Goal: Check status: Check status

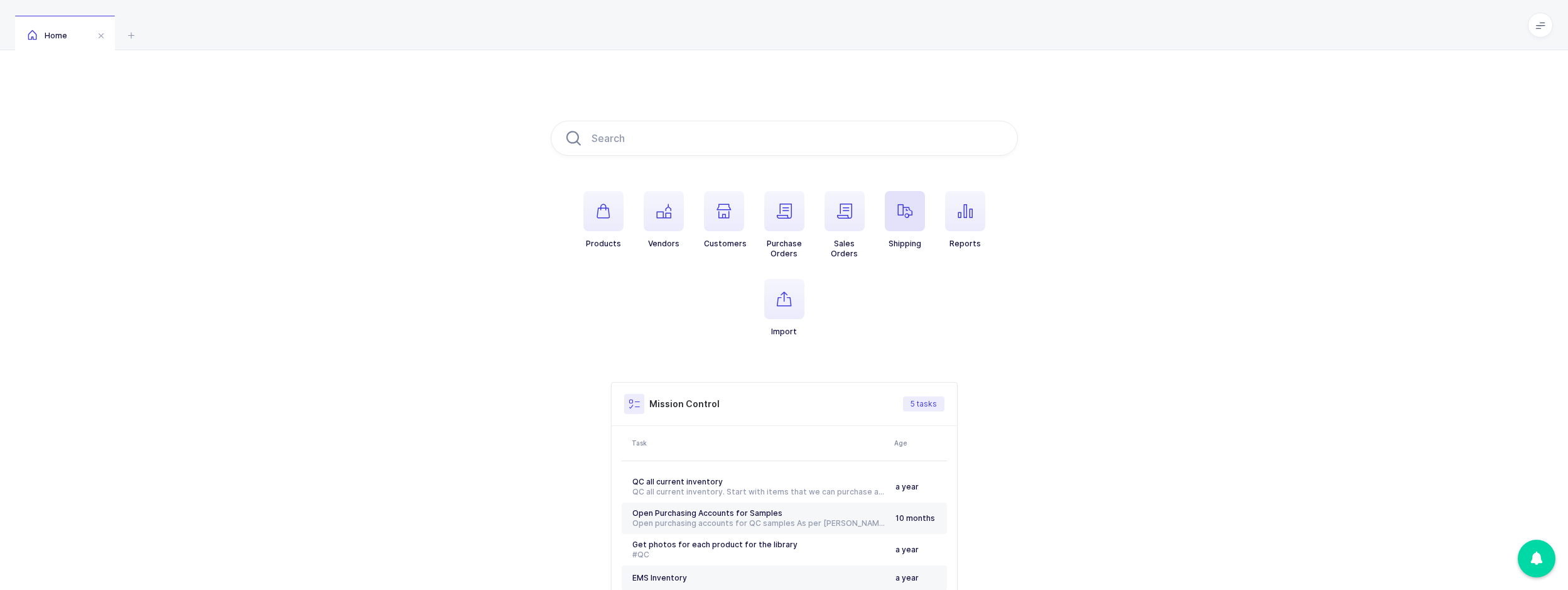
click at [888, 216] on span "button" at bounding box center [904, 211] width 40 height 40
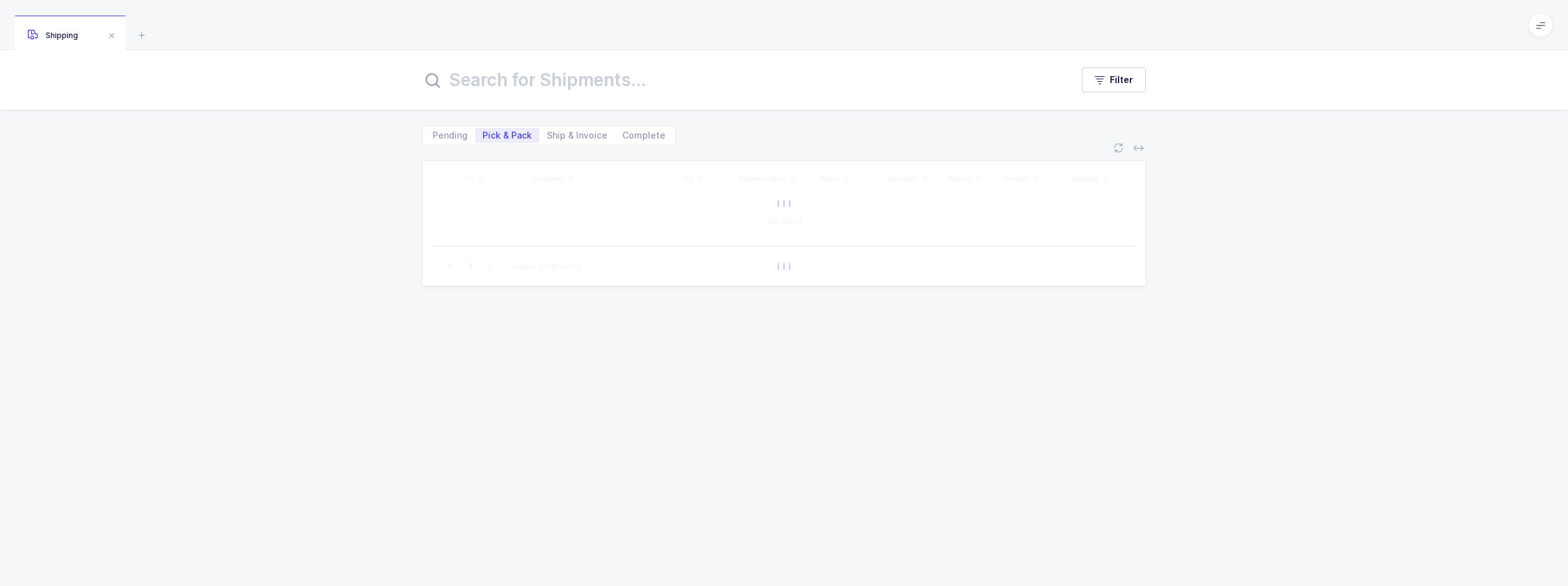
click at [509, 89] on input "text" at bounding box center [739, 79] width 635 height 30
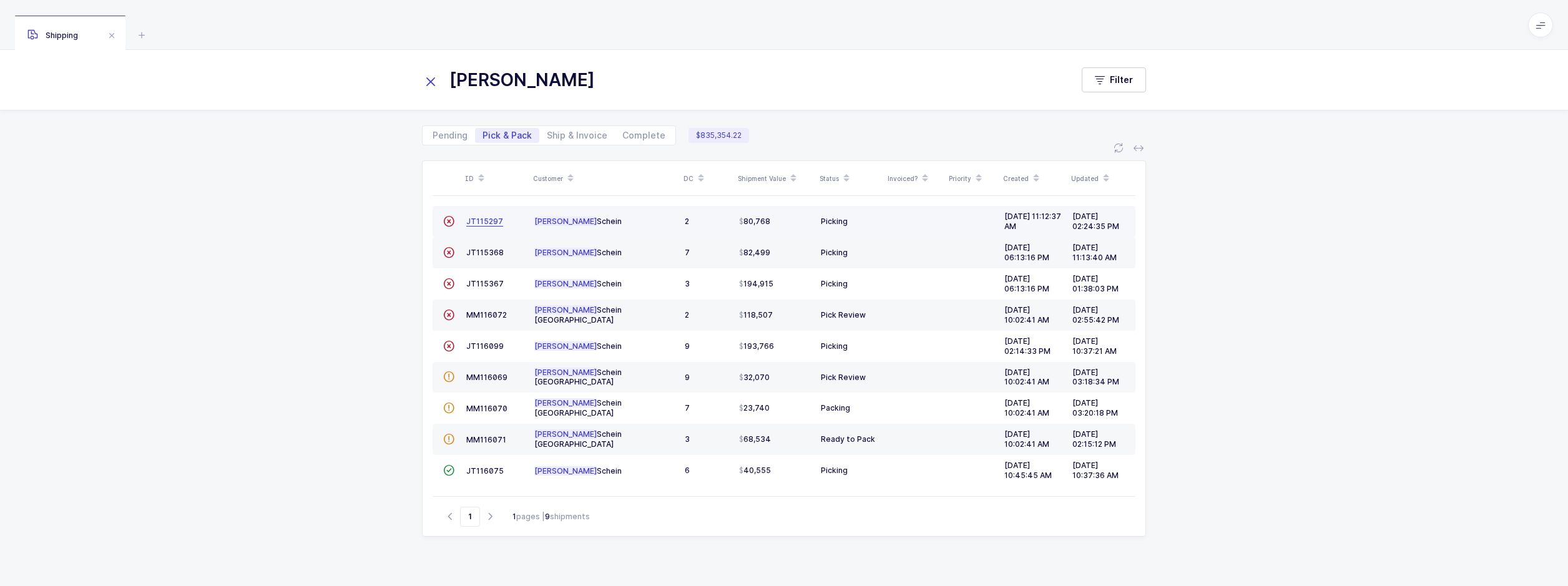
type input "[PERSON_NAME]"
click at [494, 218] on span "JT115297" at bounding box center [485, 221] width 37 height 10
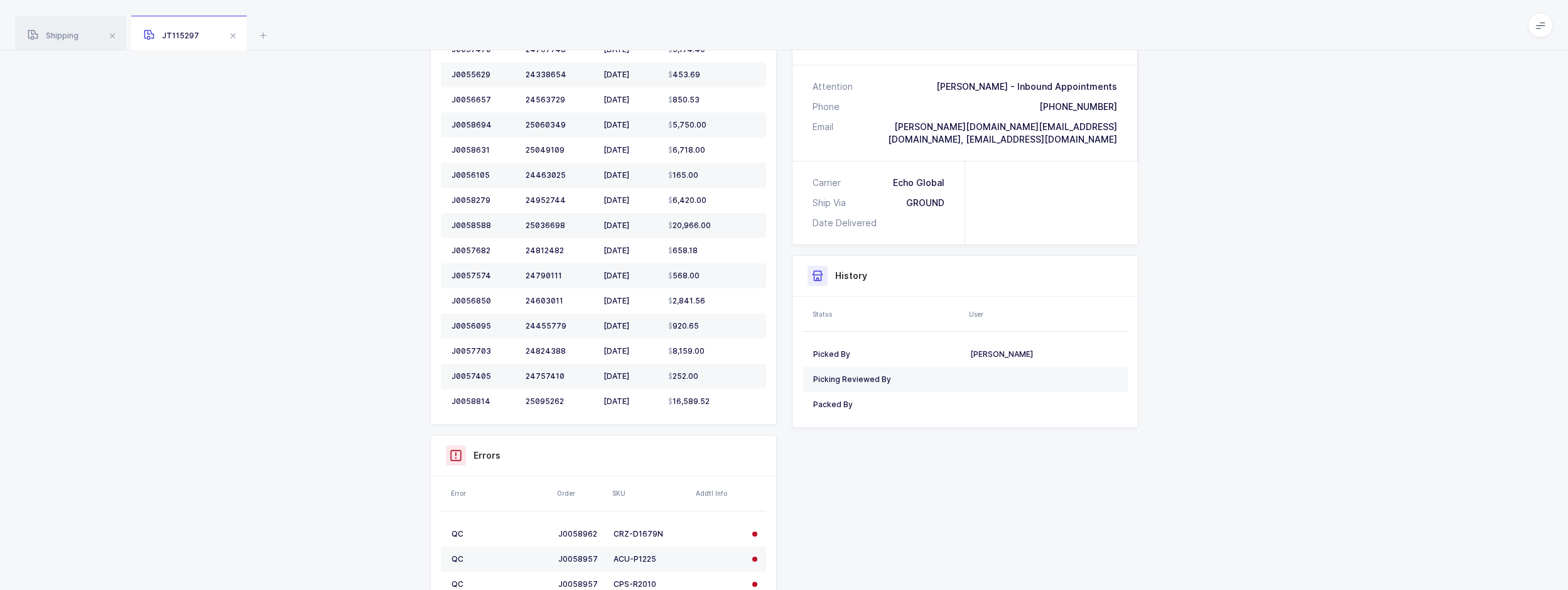
scroll to position [566, 0]
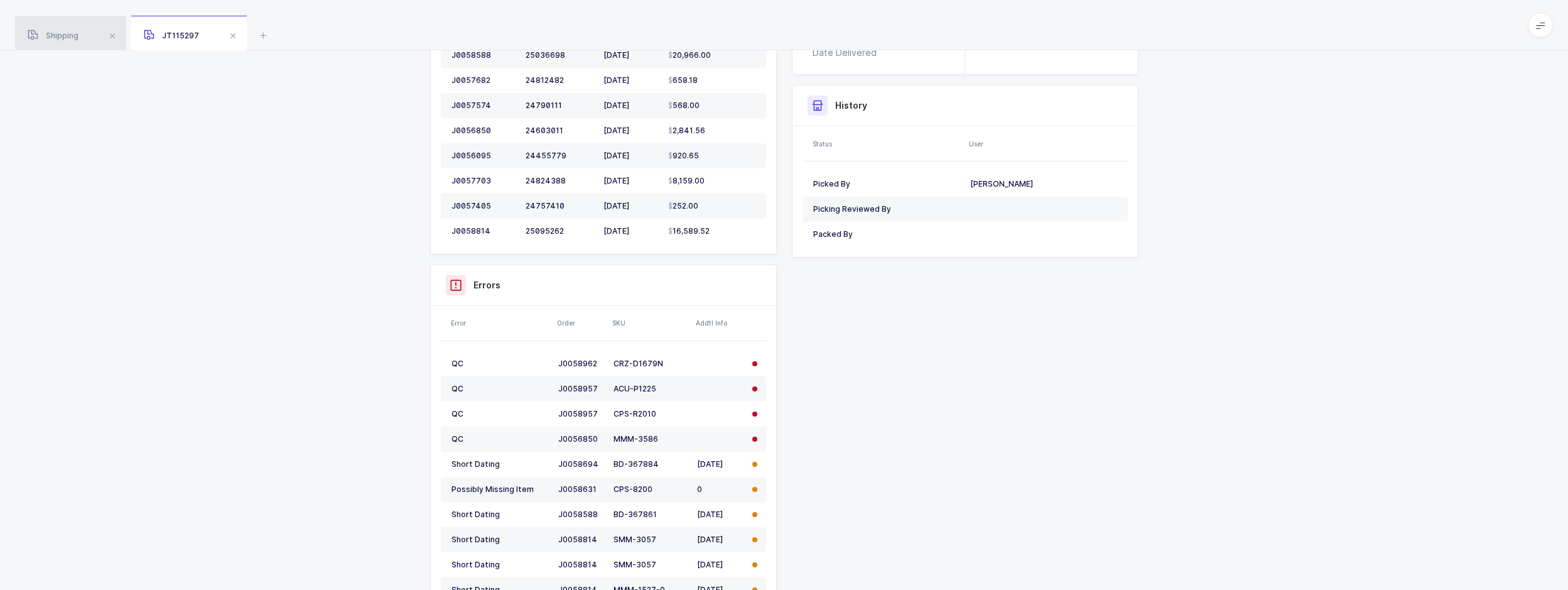
click at [85, 33] on div "Shipping" at bounding box center [71, 33] width 111 height 35
